Goal: Task Accomplishment & Management: Manage account settings

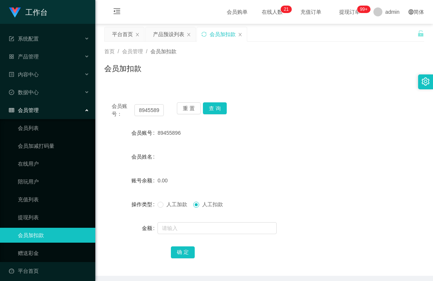
scroll to position [5, 0]
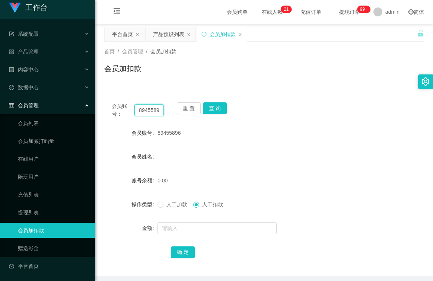
click at [158, 110] on input "89455896" at bounding box center [148, 110] width 29 height 12
click at [187, 102] on button "重 置" at bounding box center [189, 108] width 24 height 12
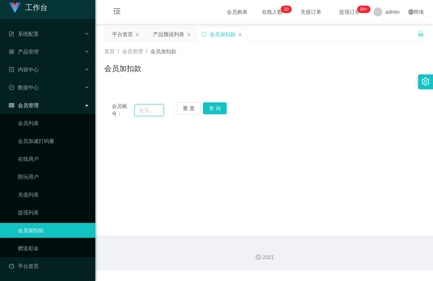
click at [156, 110] on input "text" at bounding box center [148, 110] width 29 height 12
type input "98977145"
click at [218, 108] on button "查 询" at bounding box center [215, 108] width 24 height 12
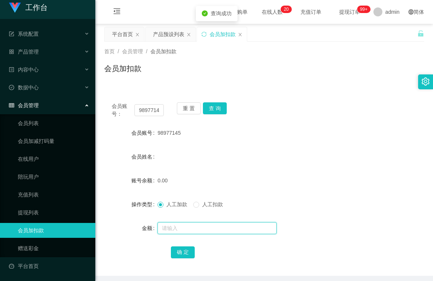
click at [192, 227] on input "text" at bounding box center [216, 228] width 119 height 12
type input "100"
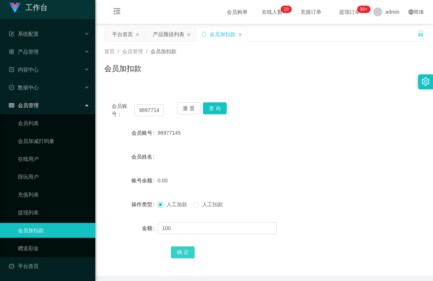
click at [183, 252] on button "确 定" at bounding box center [183, 252] width 24 height 12
click at [28, 49] on span "产品管理" at bounding box center [24, 52] width 30 height 6
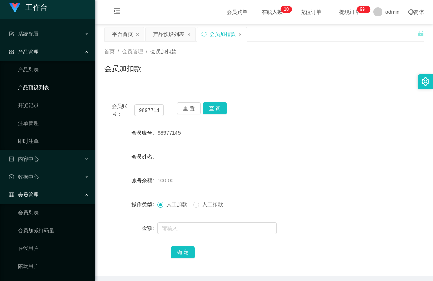
click at [41, 80] on link "产品预设列表" at bounding box center [53, 87] width 71 height 15
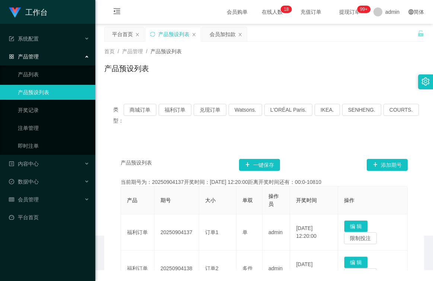
click at [41, 86] on link "产品预设列表" at bounding box center [53, 92] width 71 height 15
click at [179, 109] on button "福利订单" at bounding box center [174, 110] width 33 height 12
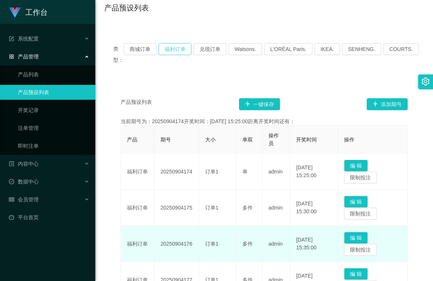
scroll to position [149, 0]
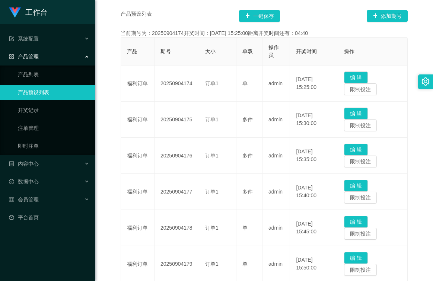
type button "k3tbw"
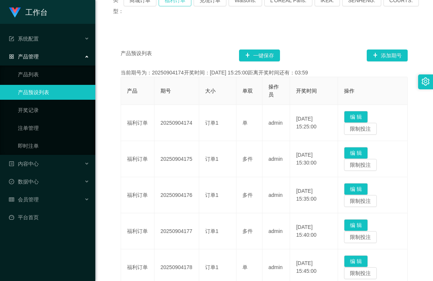
scroll to position [74, 0]
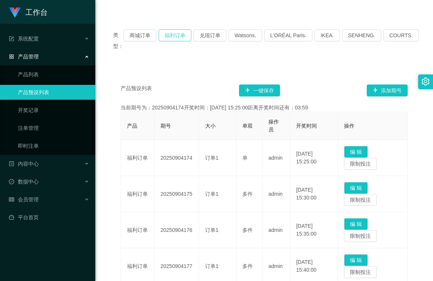
click at [173, 35] on button "福利订单" at bounding box center [174, 35] width 33 height 12
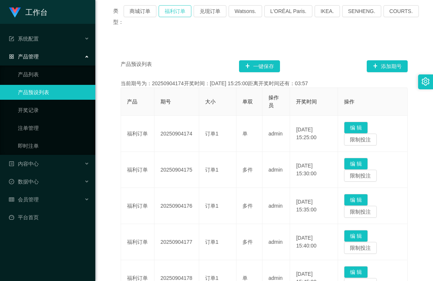
scroll to position [112, 0]
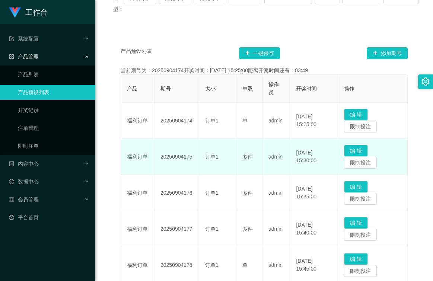
drag, startPoint x: 193, startPoint y: 157, endPoint x: 161, endPoint y: 158, distance: 32.4
click at [161, 158] on td "20250904175" at bounding box center [176, 157] width 45 height 36
copy td "20250904175"
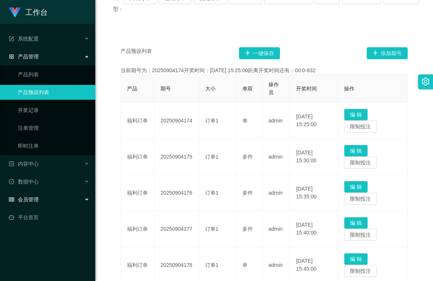
drag, startPoint x: 39, startPoint y: 197, endPoint x: 43, endPoint y: 194, distance: 5.5
click at [39, 197] on div "会员管理" at bounding box center [47, 199] width 95 height 15
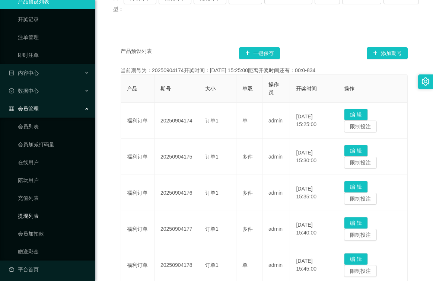
scroll to position [94, 0]
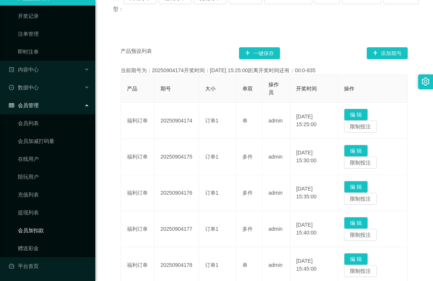
click at [37, 229] on link "会员加扣款" at bounding box center [53, 230] width 71 height 15
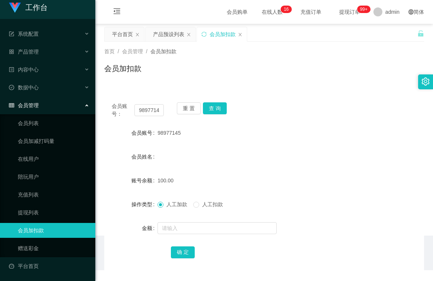
scroll to position [5, 0]
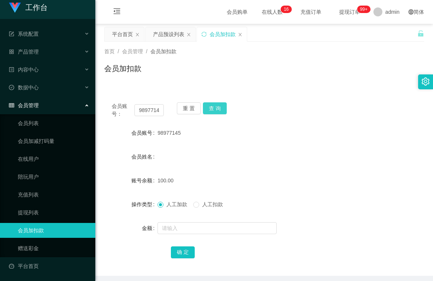
click at [219, 107] on button "查 询" at bounding box center [215, 108] width 24 height 12
click at [199, 206] on span at bounding box center [196, 205] width 6 height 6
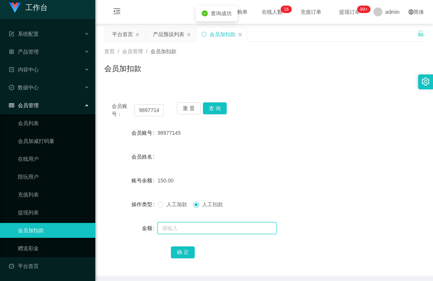
click at [195, 231] on input "text" at bounding box center [216, 228] width 119 height 12
type input "150"
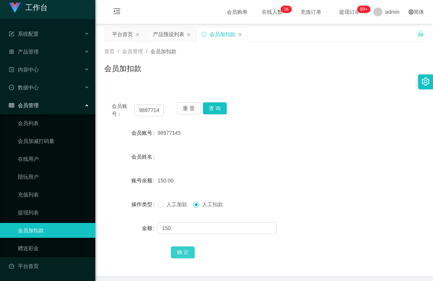
click at [185, 250] on button "确 定" at bounding box center [183, 252] width 24 height 12
click at [210, 107] on button "查 询" at bounding box center [215, 108] width 24 height 12
